Goal: Task Accomplishment & Management: Use online tool/utility

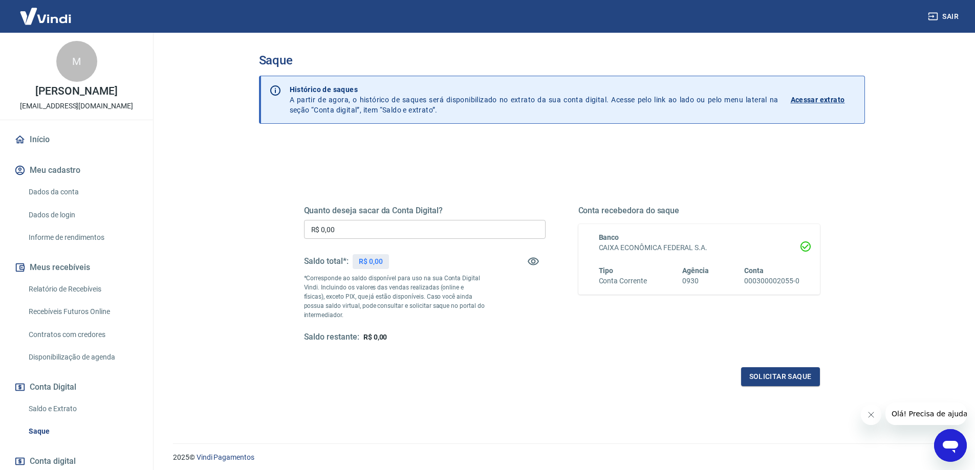
click at [431, 225] on input "R$ 0,00" at bounding box center [425, 229] width 242 height 19
click at [432, 223] on input "R$ 0,00" at bounding box center [425, 229] width 242 height 19
type input "R$ 9.587,59"
click at [747, 382] on button "Solicitar saque" at bounding box center [780, 376] width 79 height 19
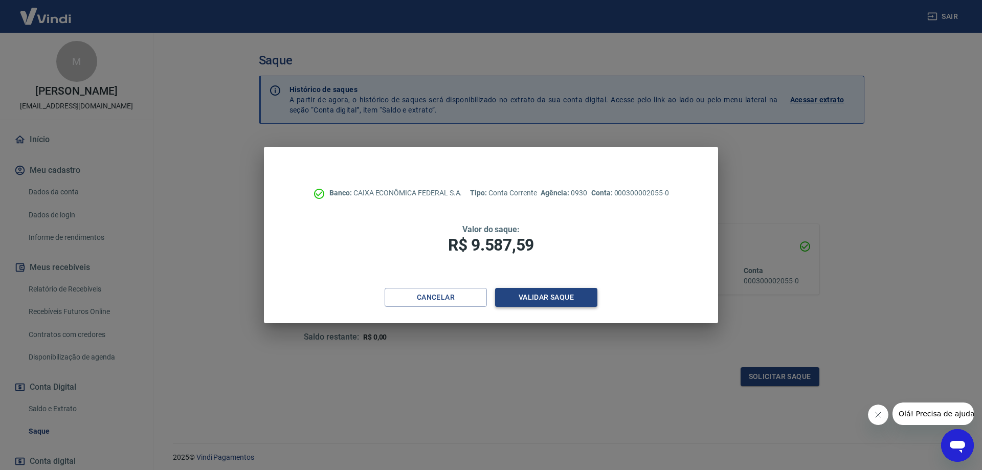
click at [542, 305] on button "Validar saque" at bounding box center [546, 297] width 102 height 19
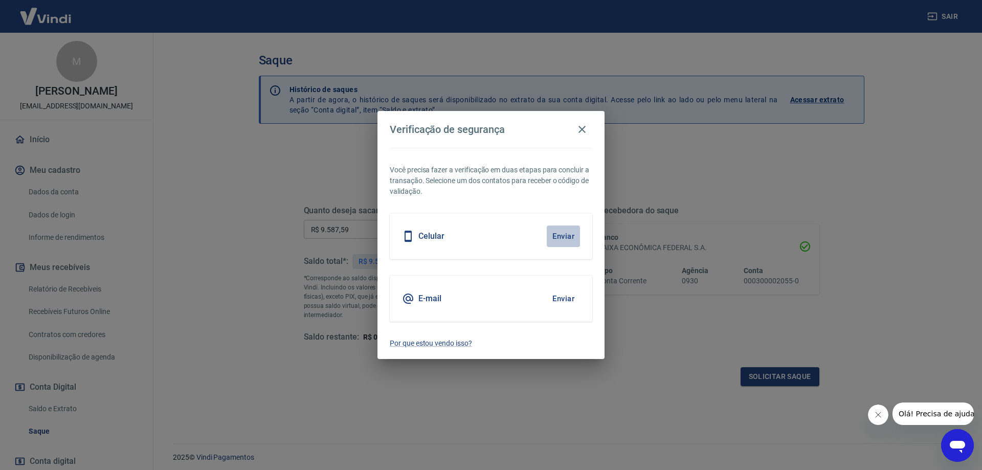
click at [563, 233] on button "Enviar" at bounding box center [563, 236] width 33 height 21
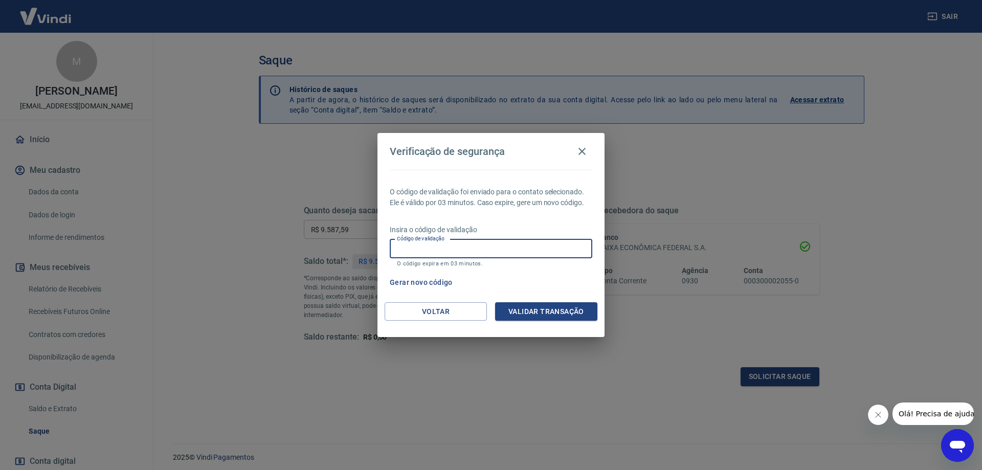
click at [490, 245] on input "Código de validação" at bounding box center [491, 248] width 203 height 19
type input "154988"
click at [538, 298] on div "O código de validação foi enviado para o contato selecionado. Ele é válido por …" at bounding box center [491, 236] width 227 height 133
click at [540, 314] on button "Validar transação" at bounding box center [546, 311] width 102 height 19
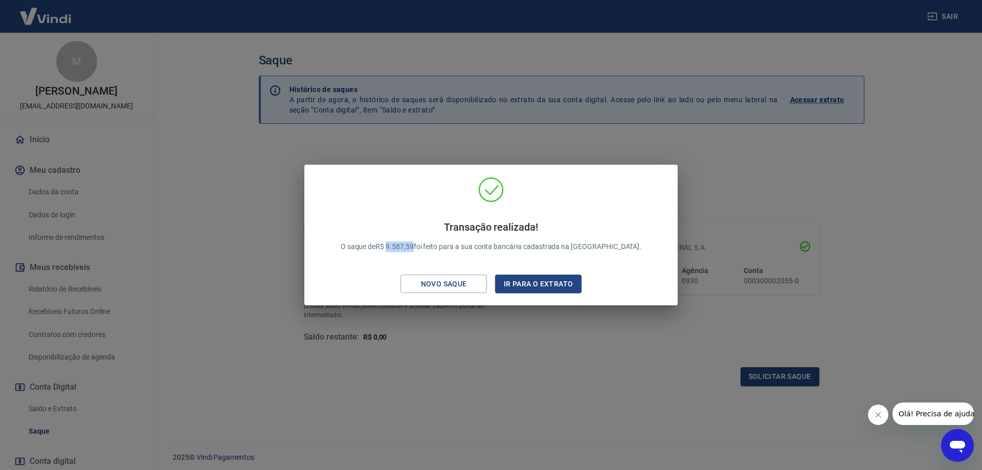
drag, startPoint x: 438, startPoint y: 246, endPoint x: 415, endPoint y: 246, distance: 23.0
click at [415, 246] on p "Transação realizada! O saque de R$ 9.587,59 foi feito para a sua conta bancária…" at bounding box center [491, 236] width 301 height 31
copy p "9.587,59"
